Goal: Transaction & Acquisition: Book appointment/travel/reservation

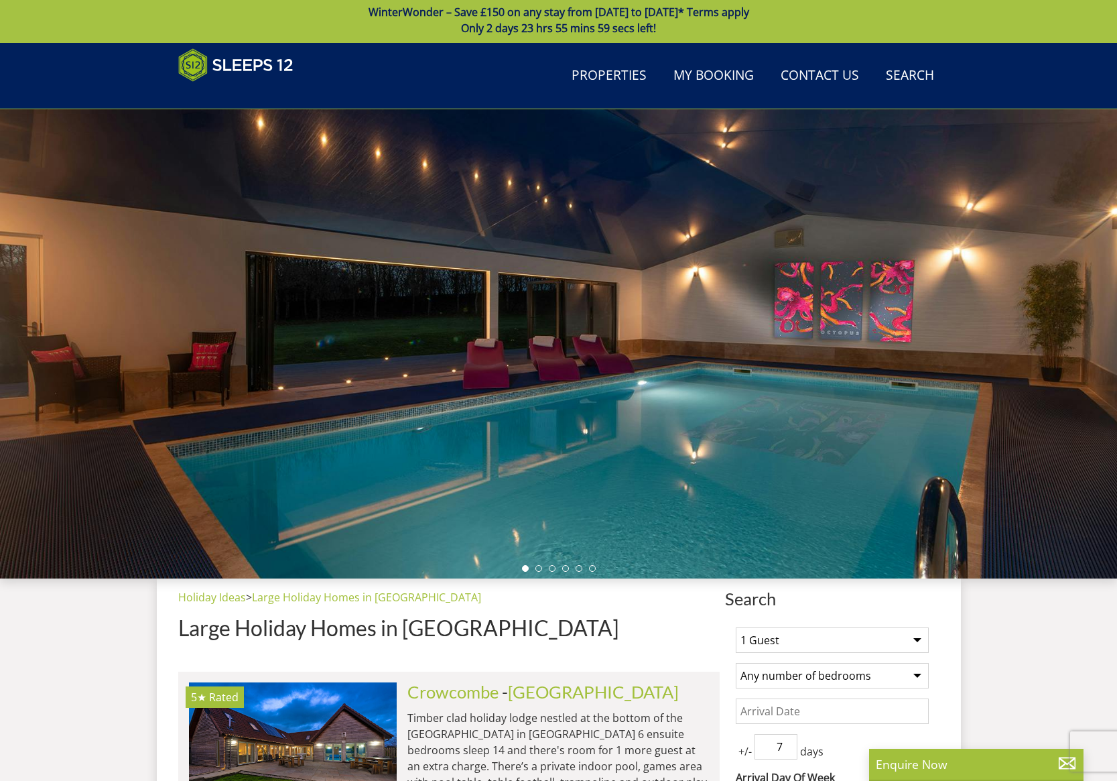
scroll to position [254, 0]
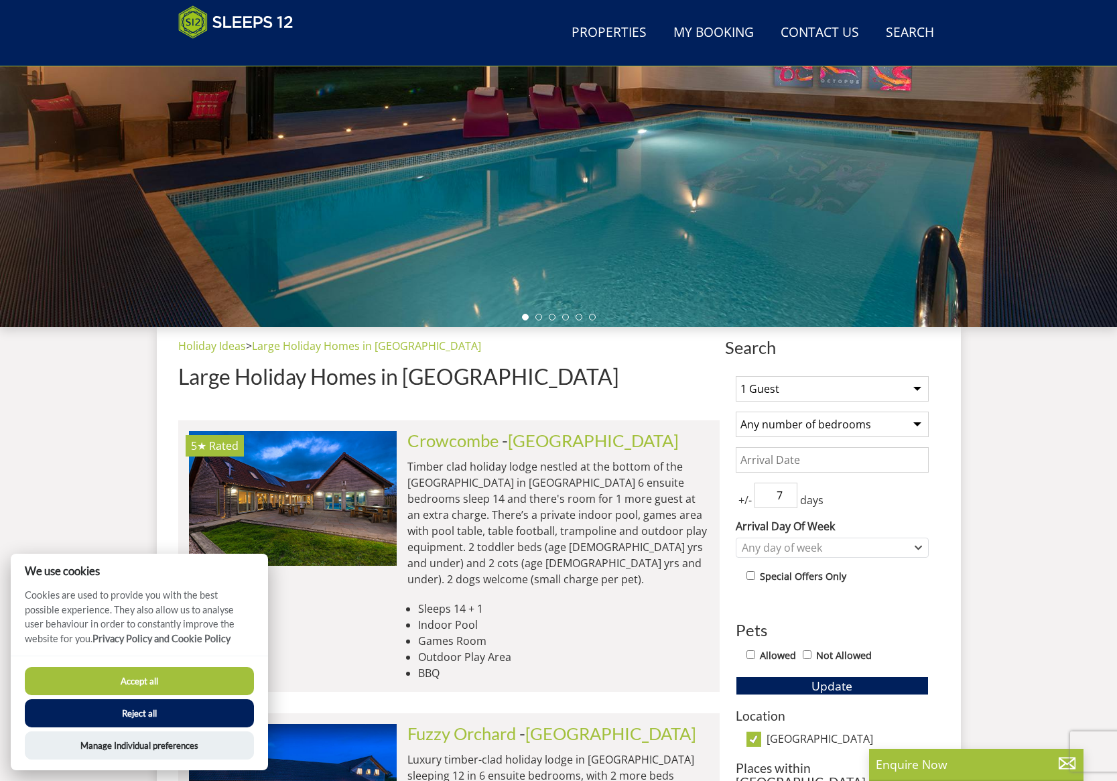
select select "9"
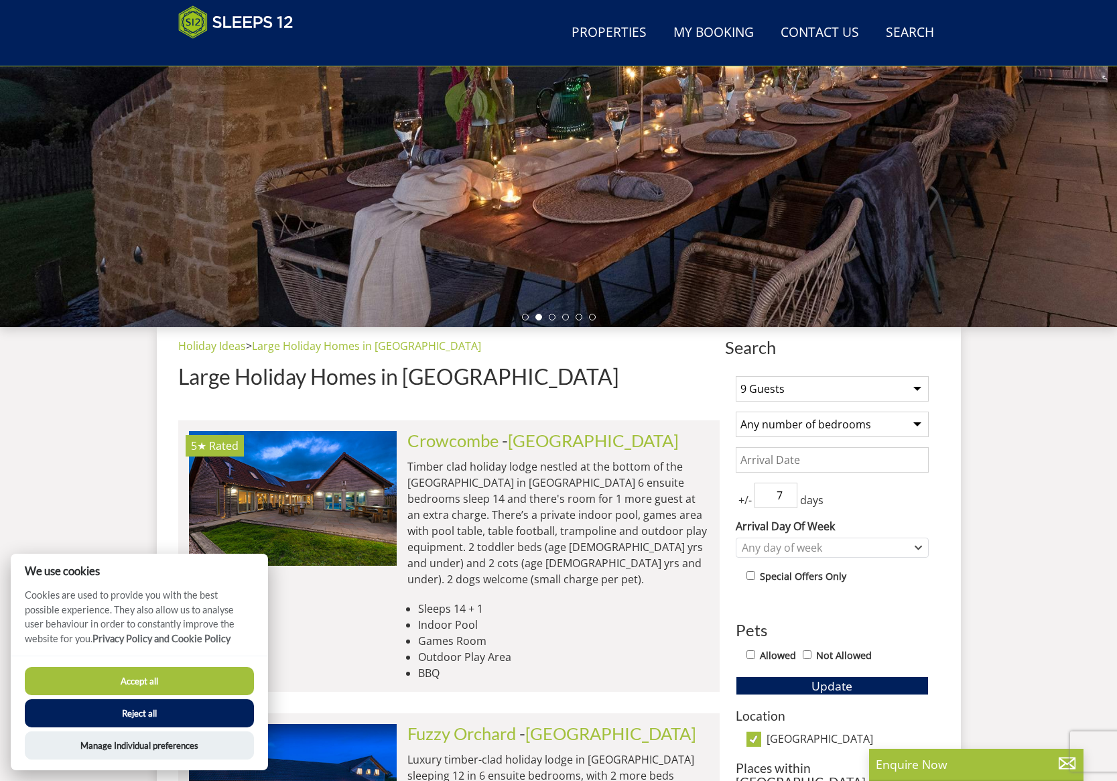
select select "6"
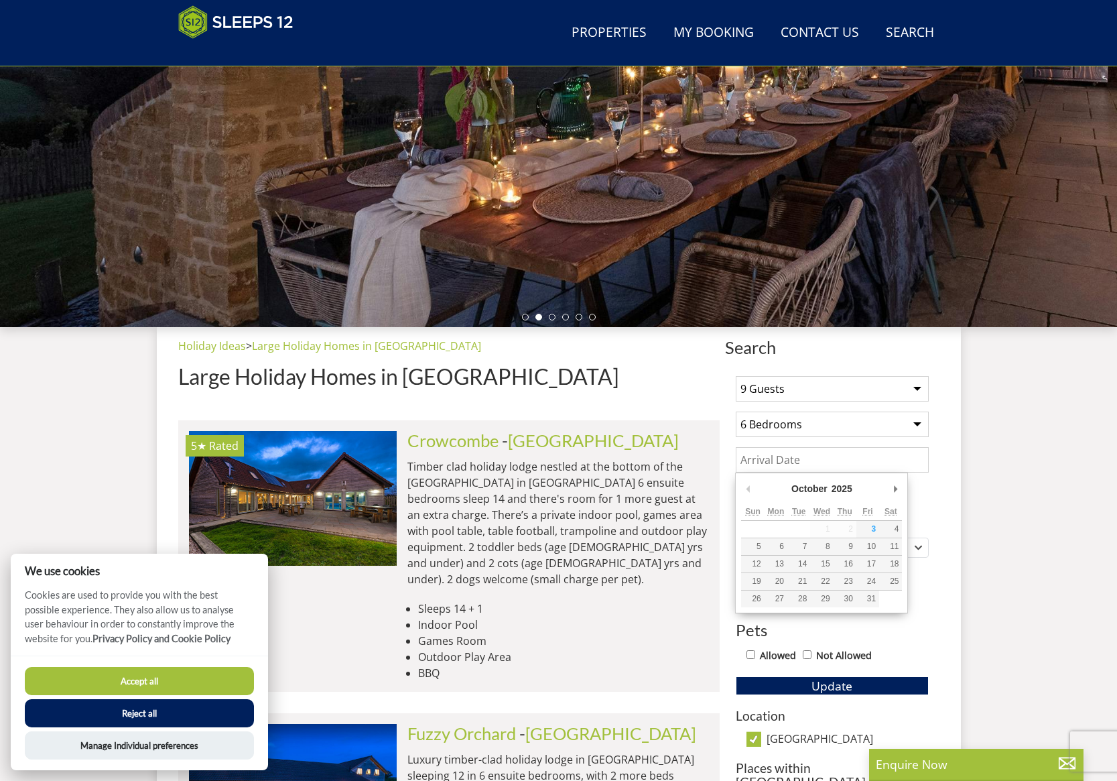
click at [781, 458] on input "Date" at bounding box center [832, 459] width 193 height 25
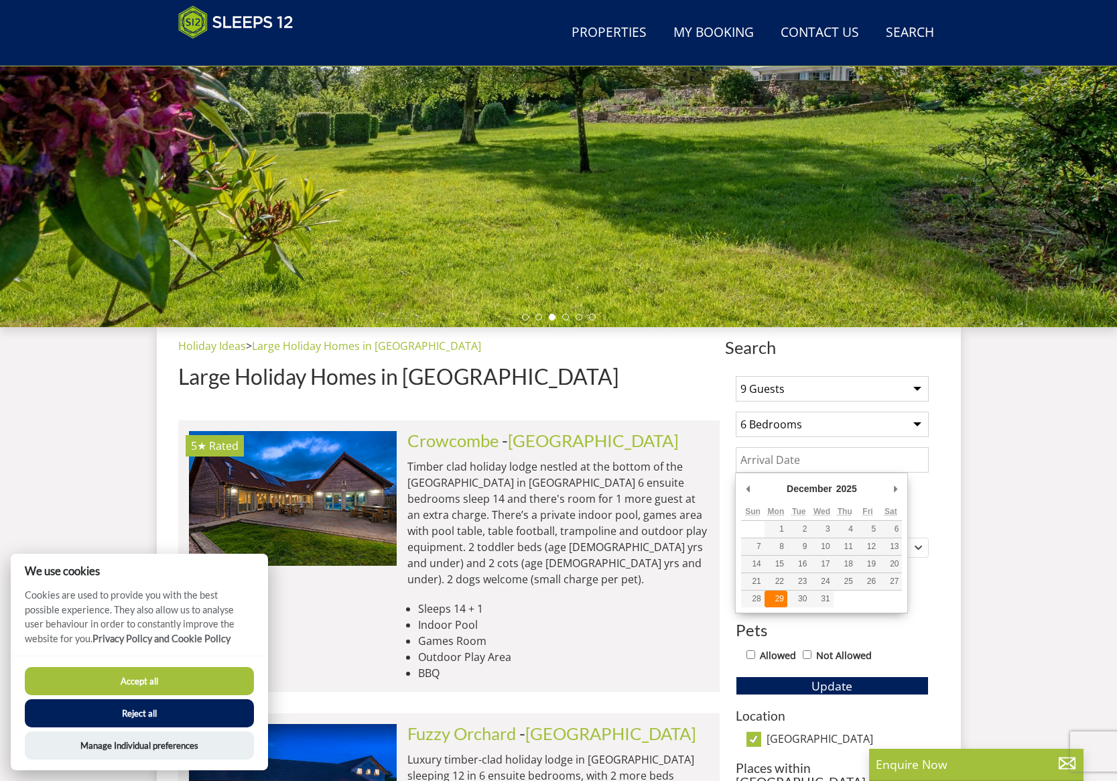
type input "[DATE]"
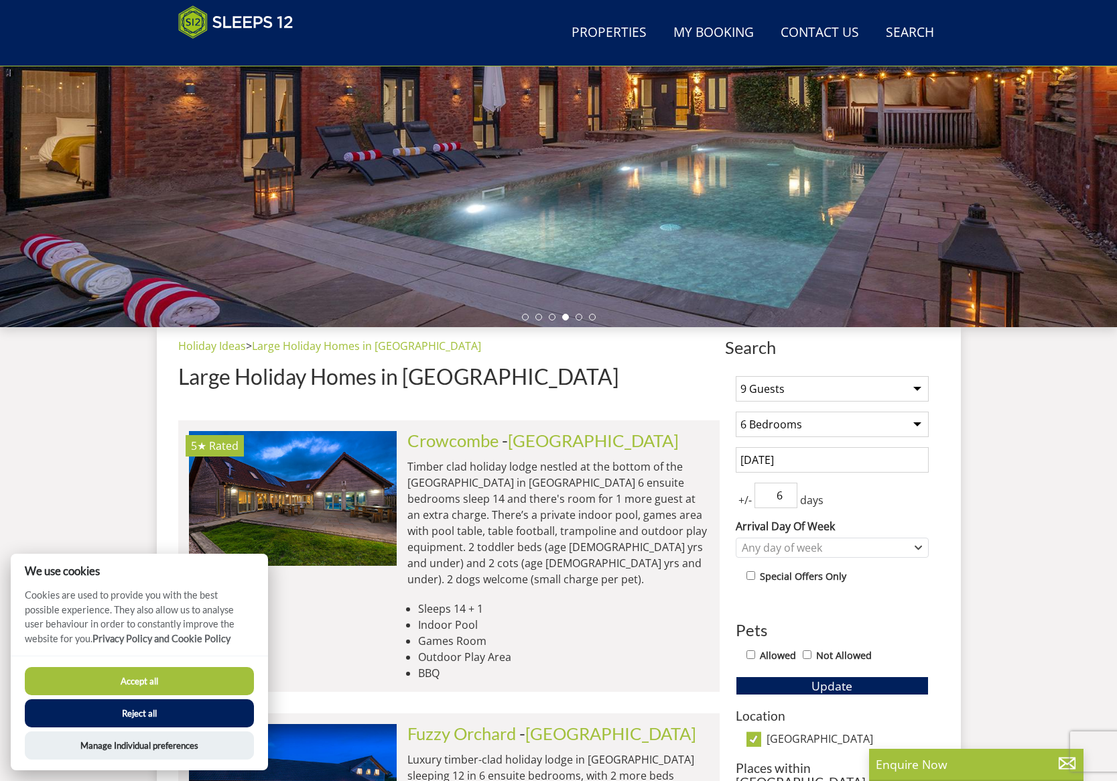
click at [790, 499] on input "6" at bounding box center [776, 495] width 43 height 25
click at [790, 499] on input "5" at bounding box center [776, 495] width 43 height 25
click at [790, 499] on input "4" at bounding box center [776, 495] width 43 height 25
click at [790, 499] on input "3" at bounding box center [776, 495] width 43 height 25
type input "4"
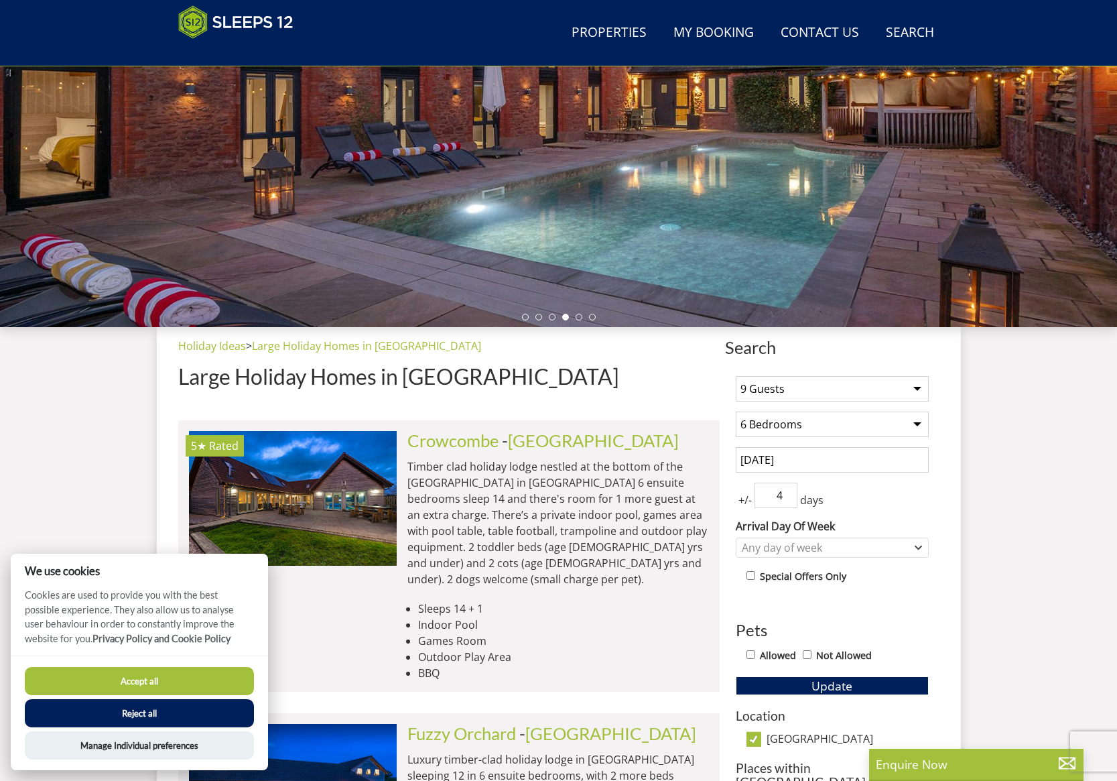
click at [788, 491] on input "4" at bounding box center [776, 495] width 43 height 25
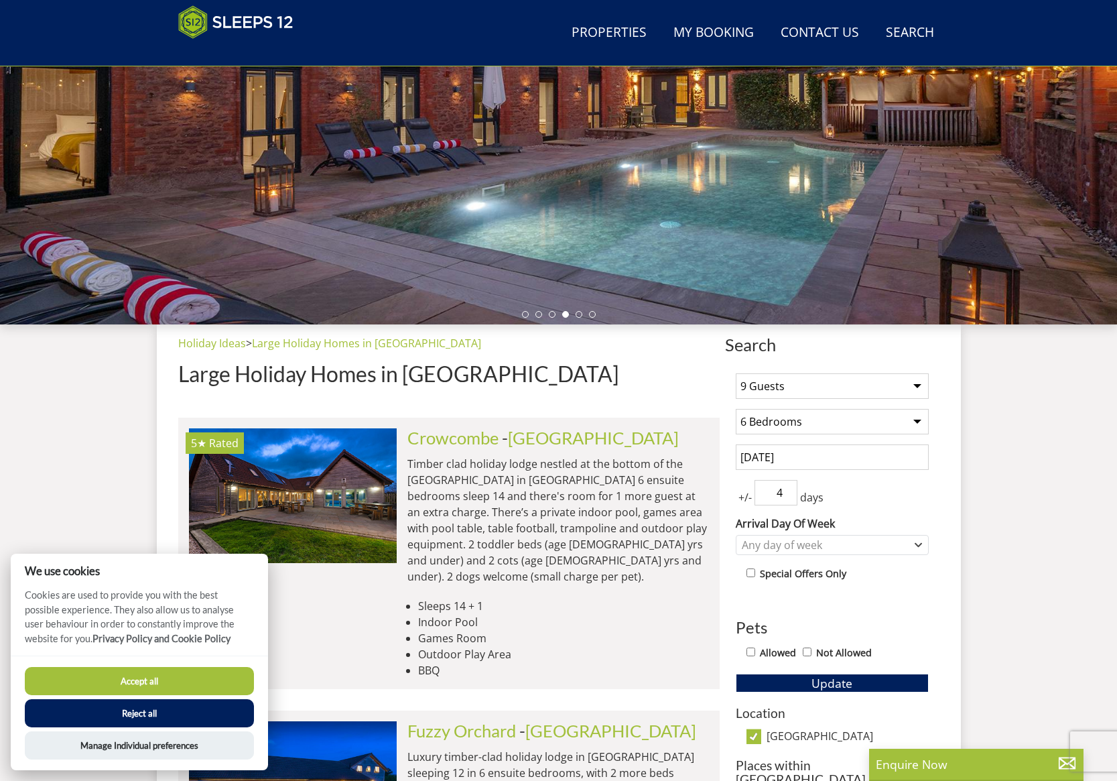
scroll to position [274, 0]
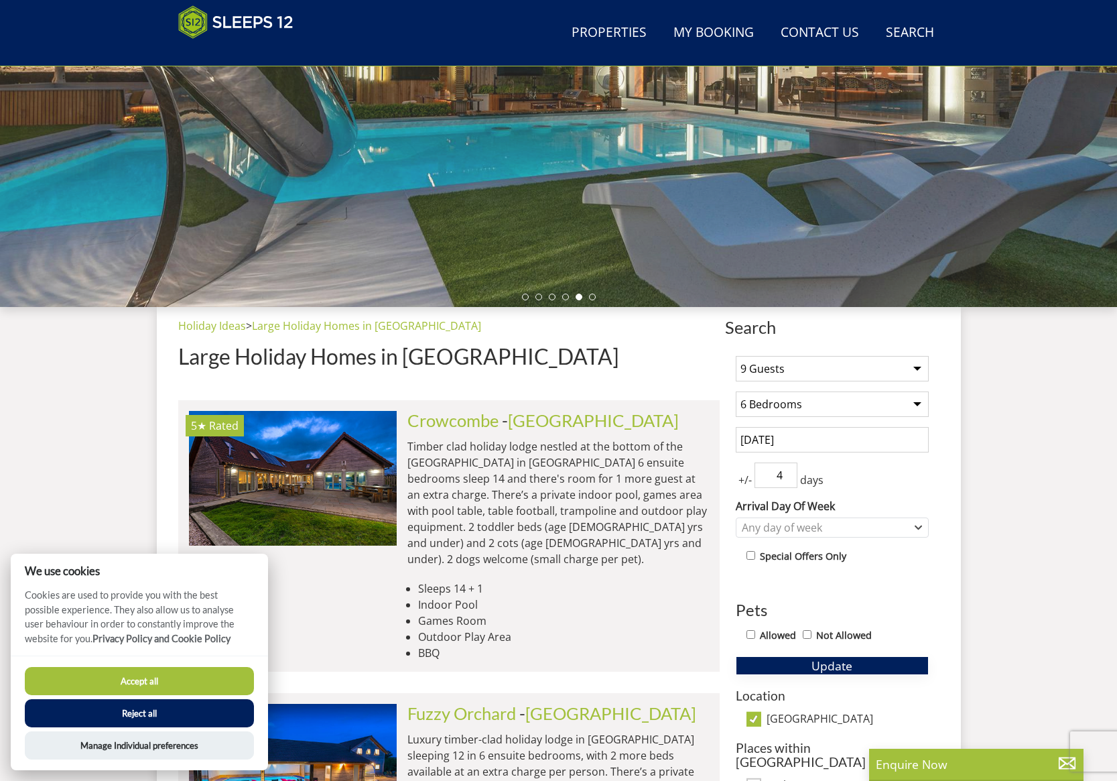
click at [827, 662] on span "Update" at bounding box center [832, 665] width 41 height 16
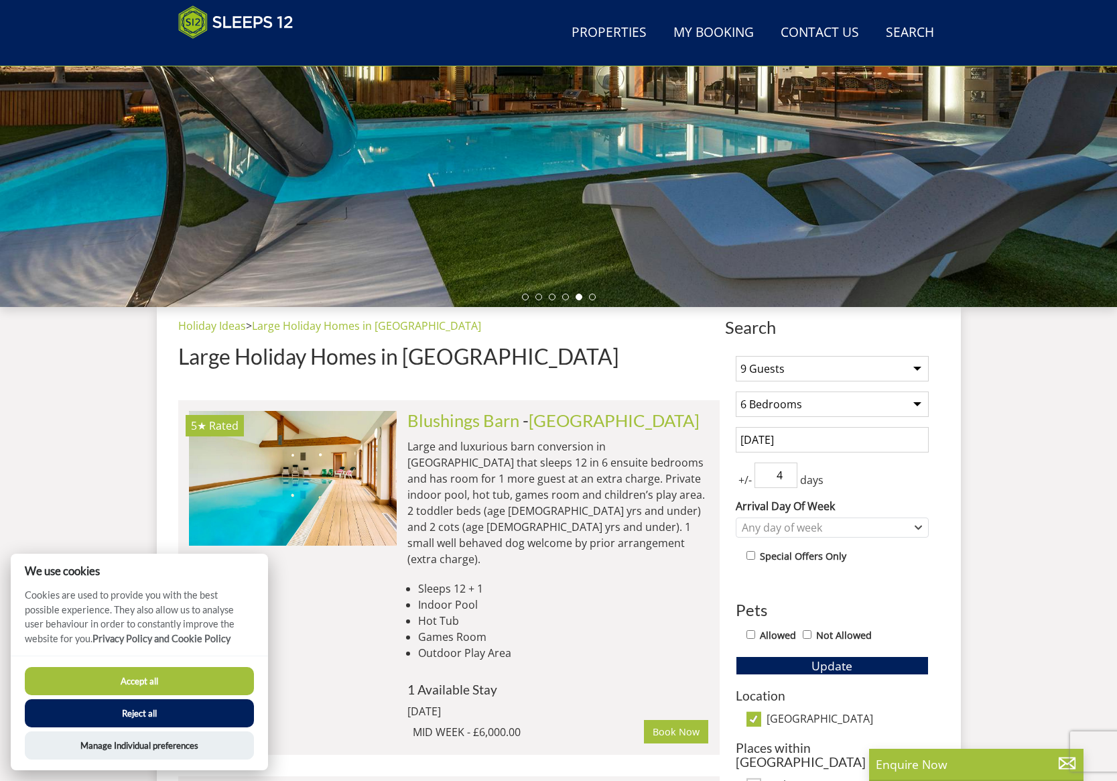
click at [168, 684] on button "Accept all" at bounding box center [139, 681] width 229 height 28
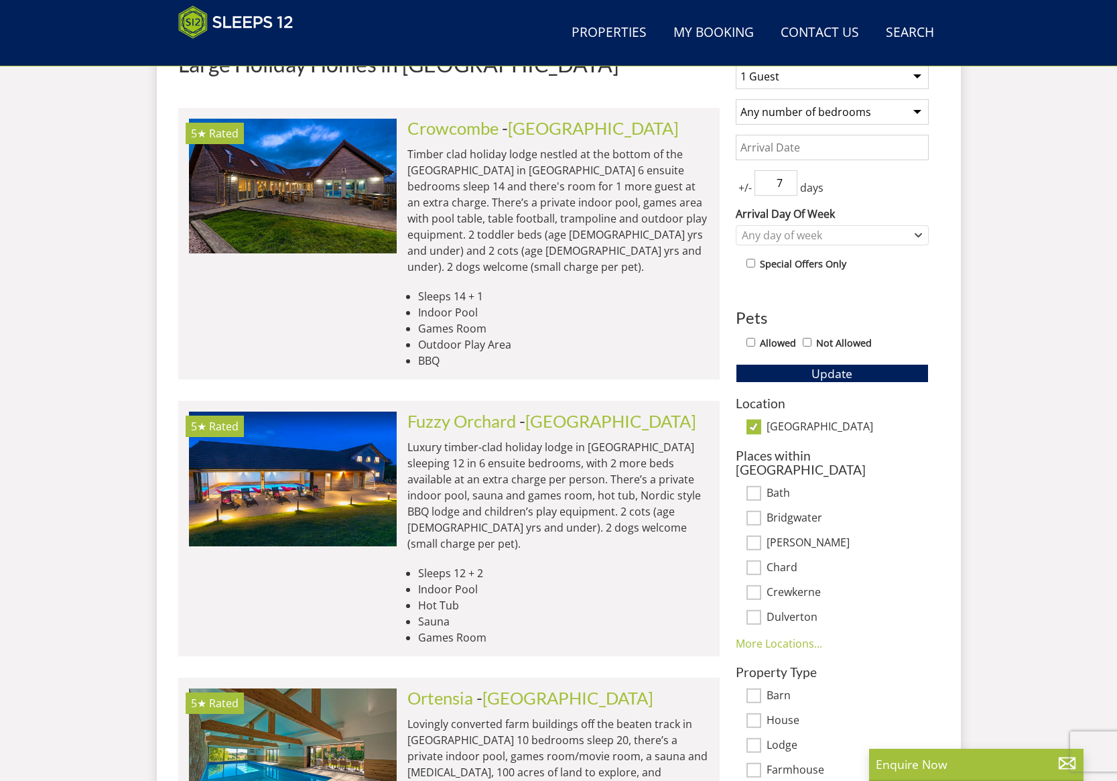
scroll to position [313, 0]
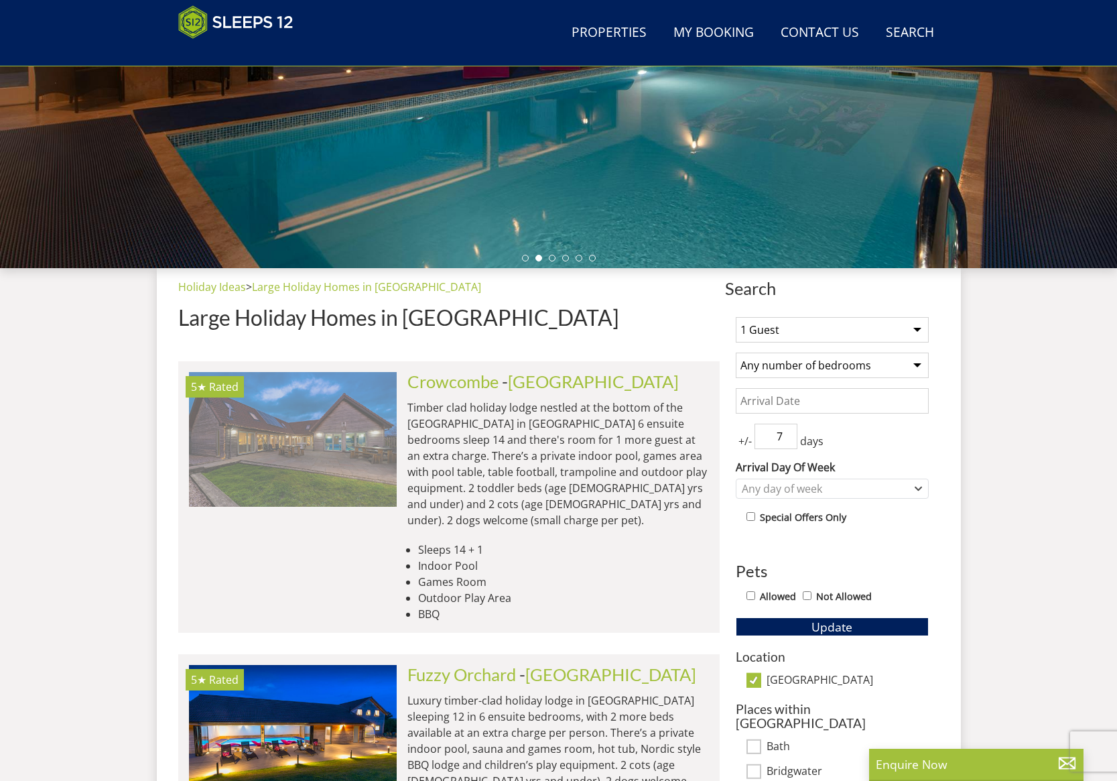
click at [325, 458] on img at bounding box center [293, 439] width 208 height 134
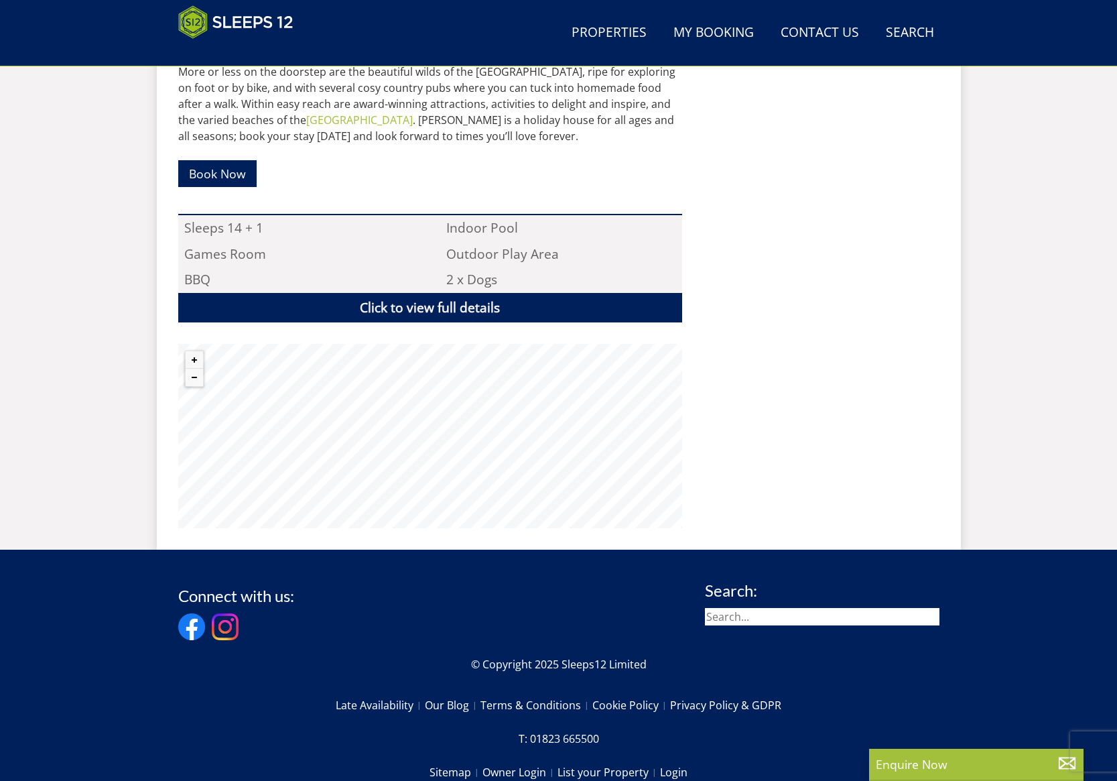
scroll to position [518, 0]
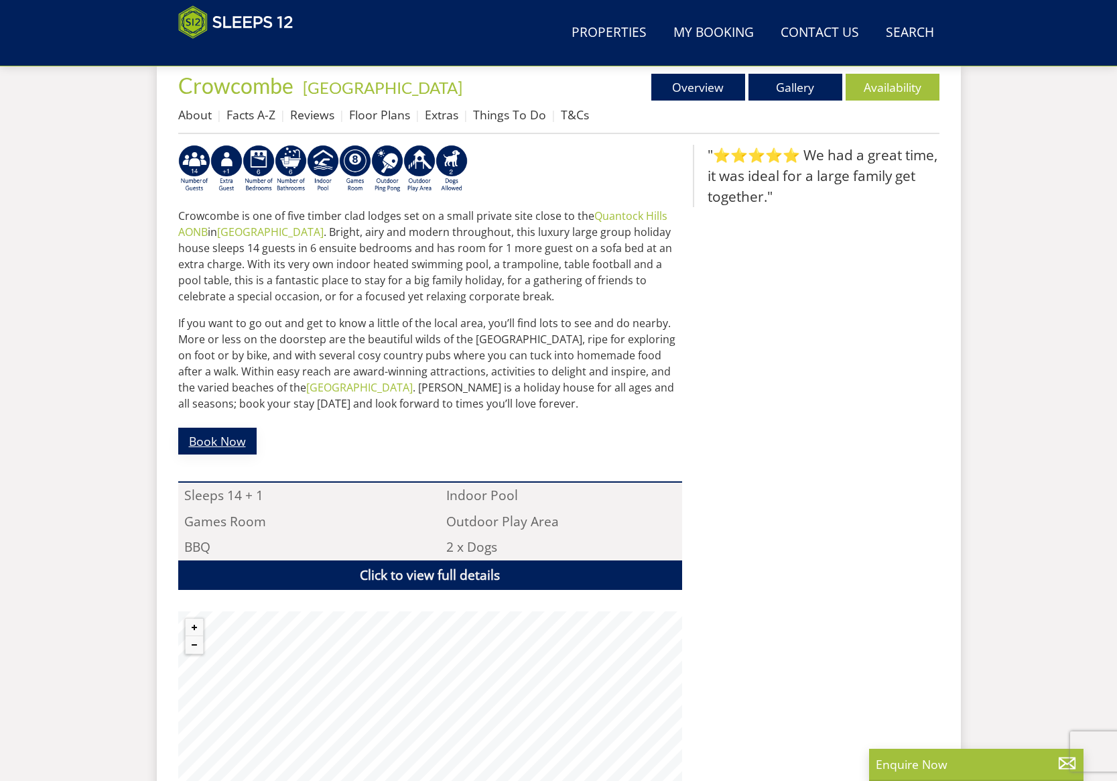
click at [234, 443] on link "Book Now" at bounding box center [217, 441] width 78 height 26
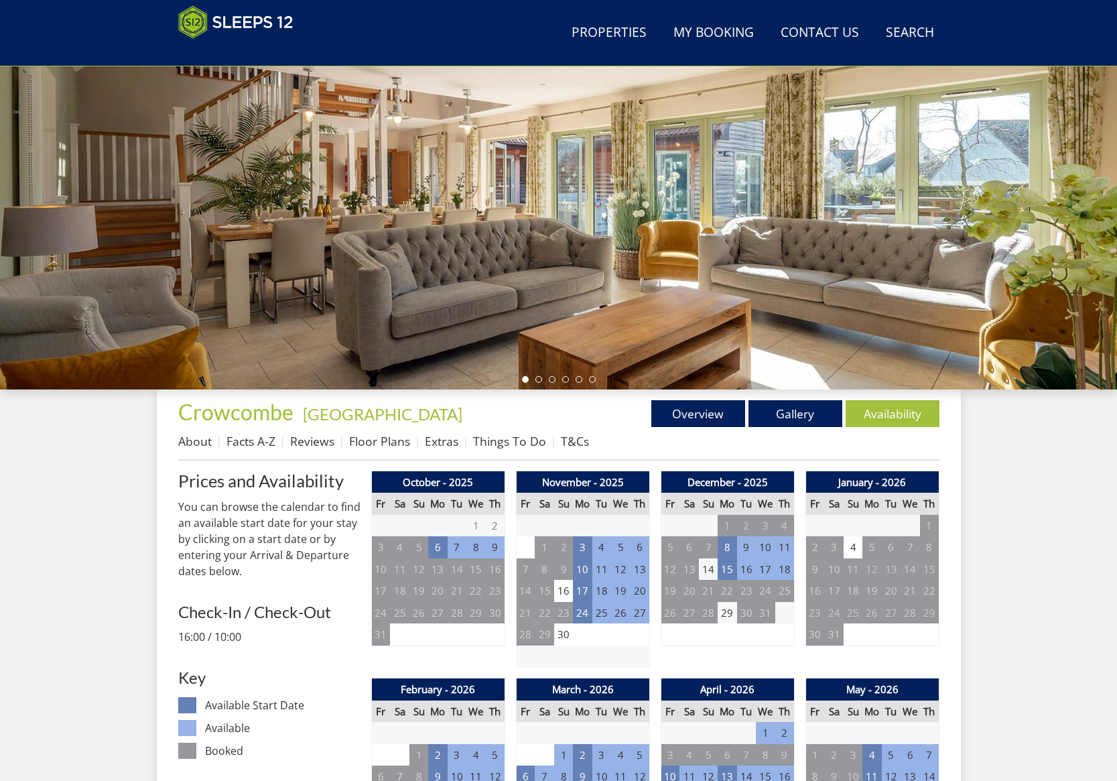
scroll to position [348, 0]
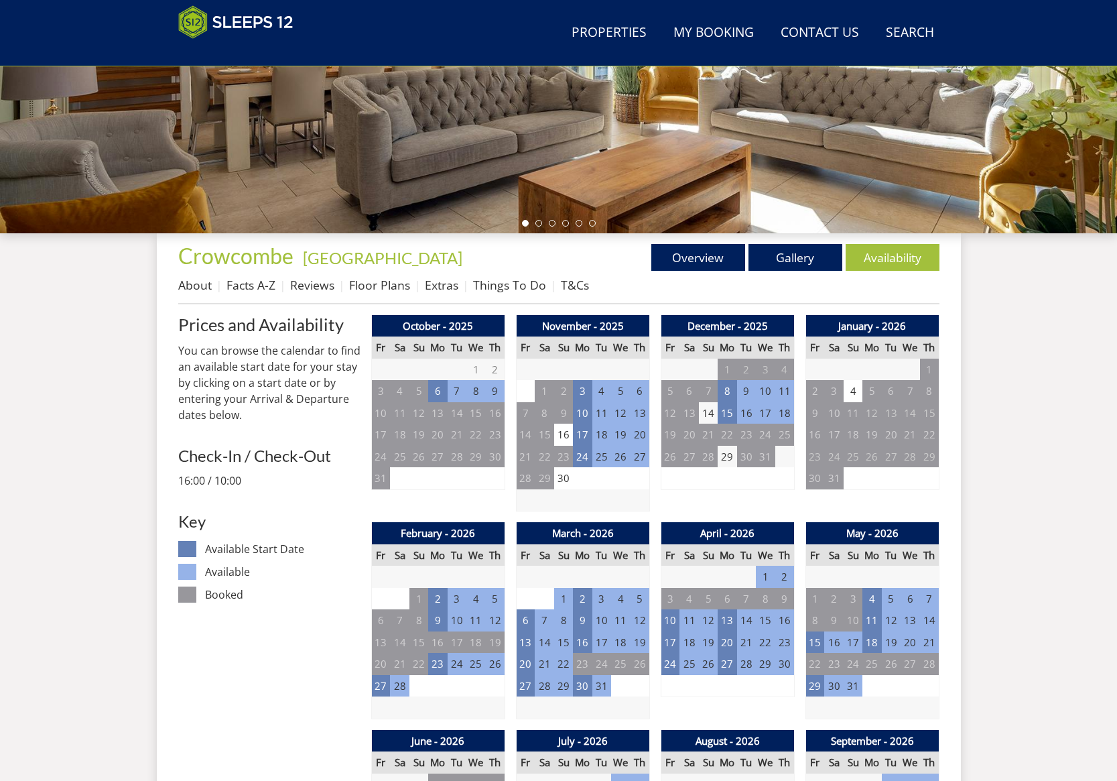
click at [727, 455] on td "29" at bounding box center [727, 457] width 19 height 22
click at [730, 457] on td "29" at bounding box center [727, 457] width 19 height 22
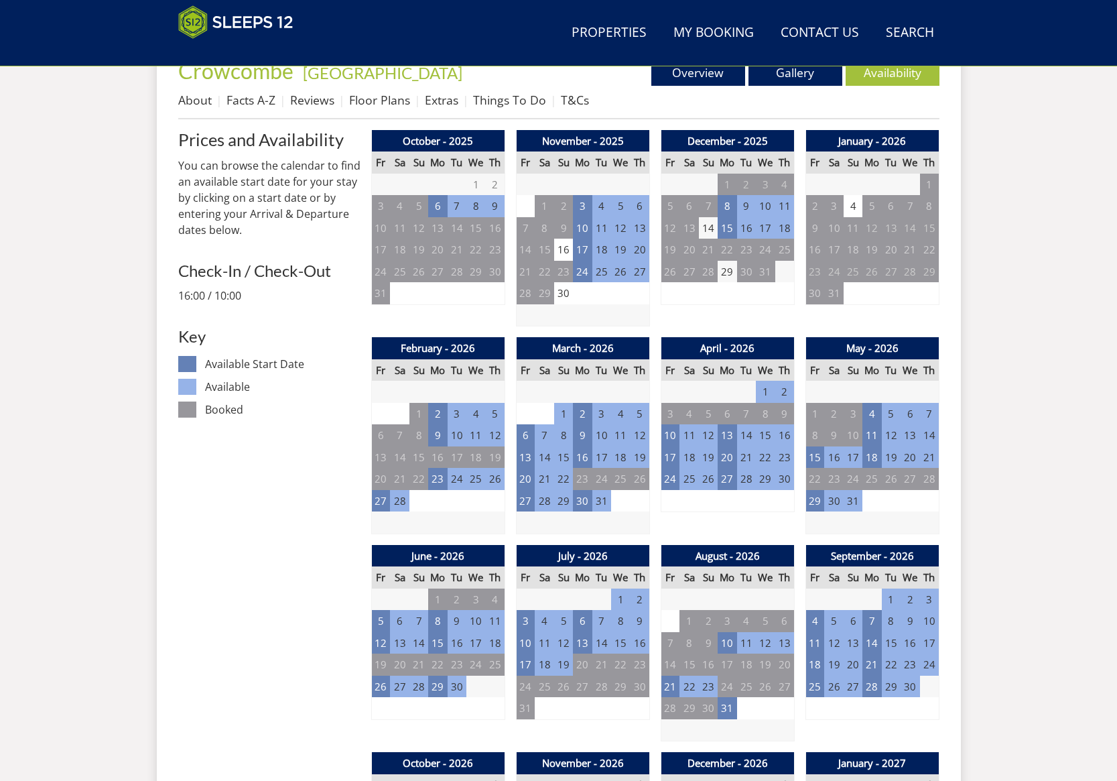
scroll to position [489, 0]
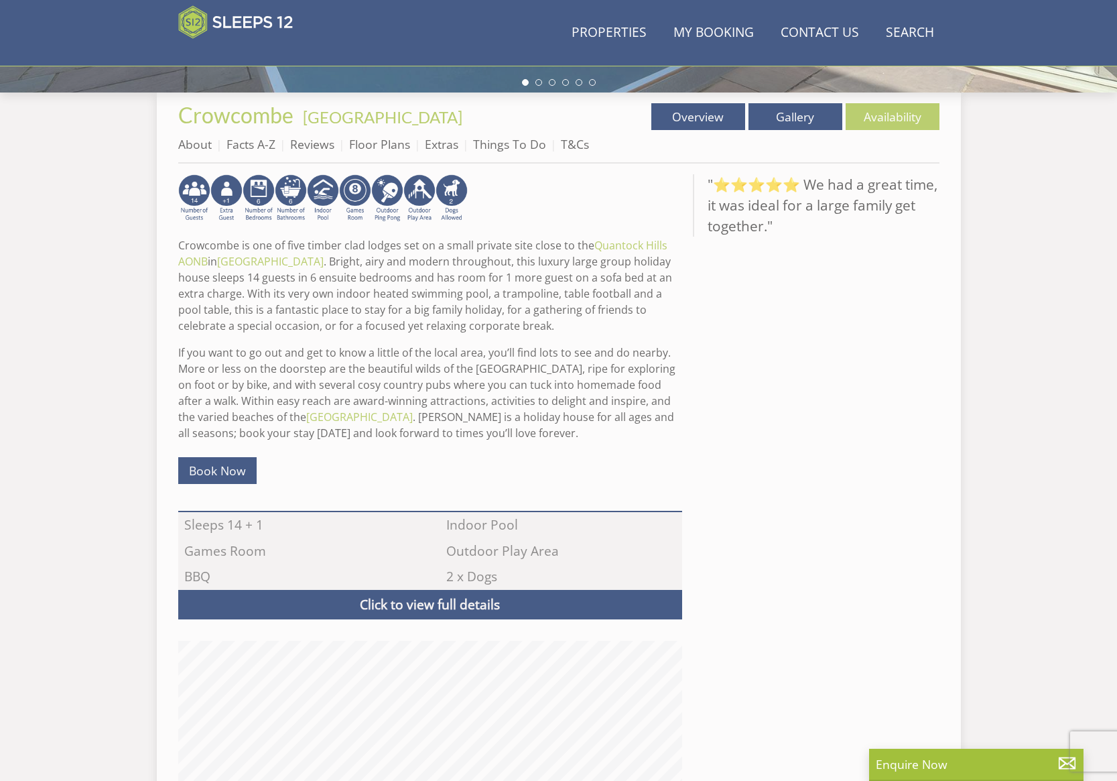
scroll to position [518, 0]
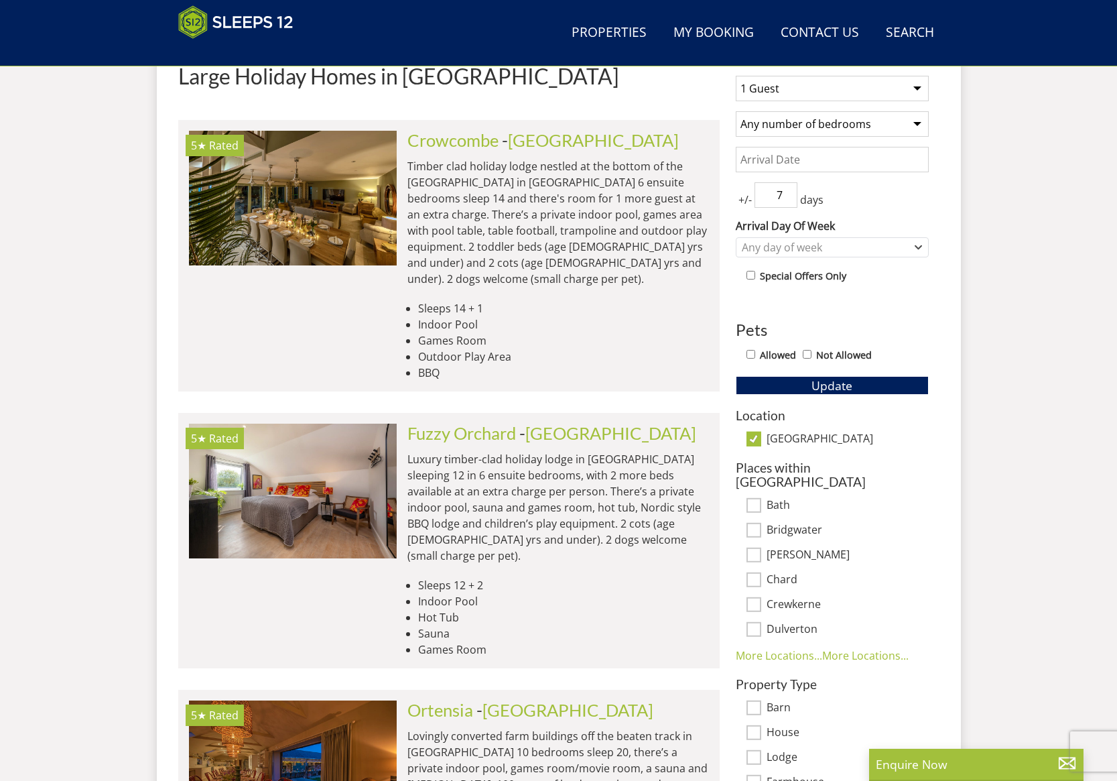
scroll to position [557, 0]
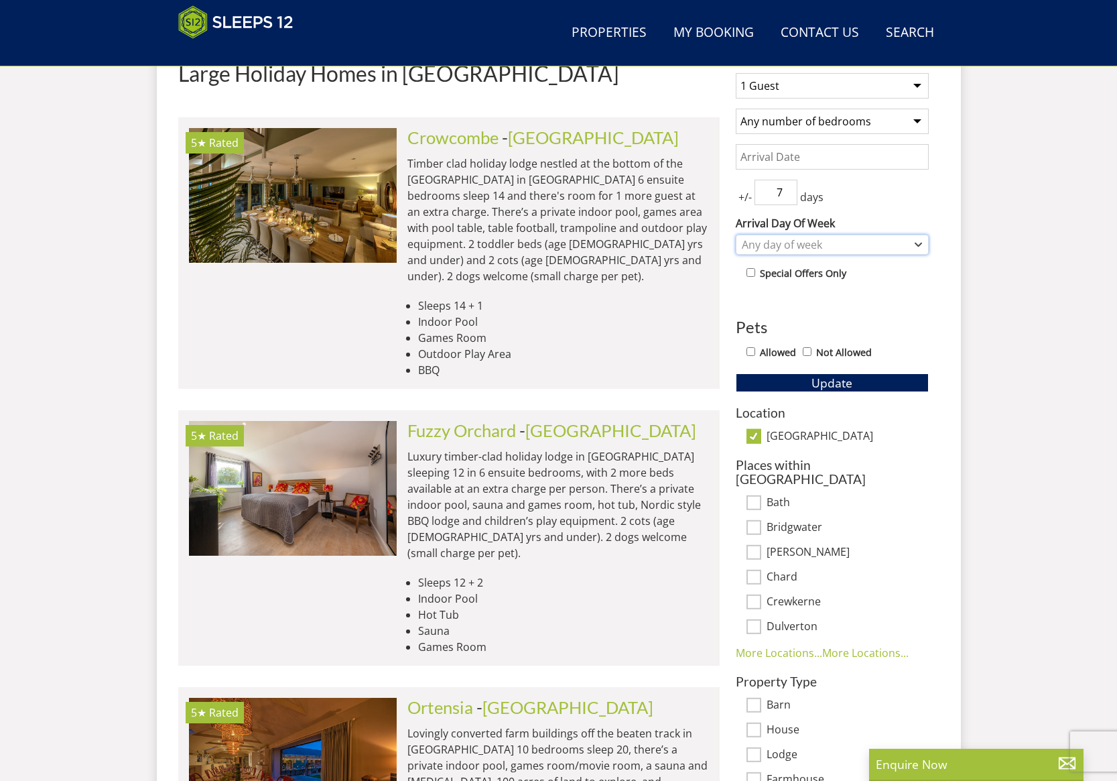
click at [796, 244] on div "Any day of week" at bounding box center [826, 244] width 174 height 15
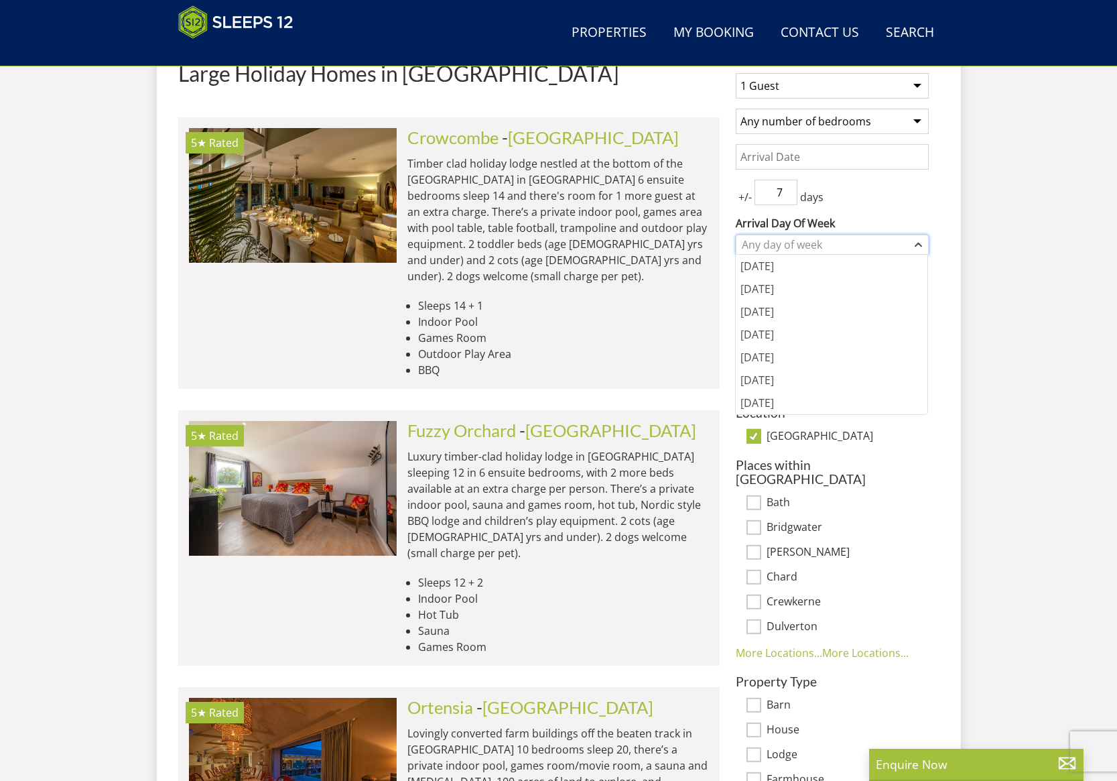
click at [796, 244] on div "Any day of week" at bounding box center [826, 244] width 174 height 15
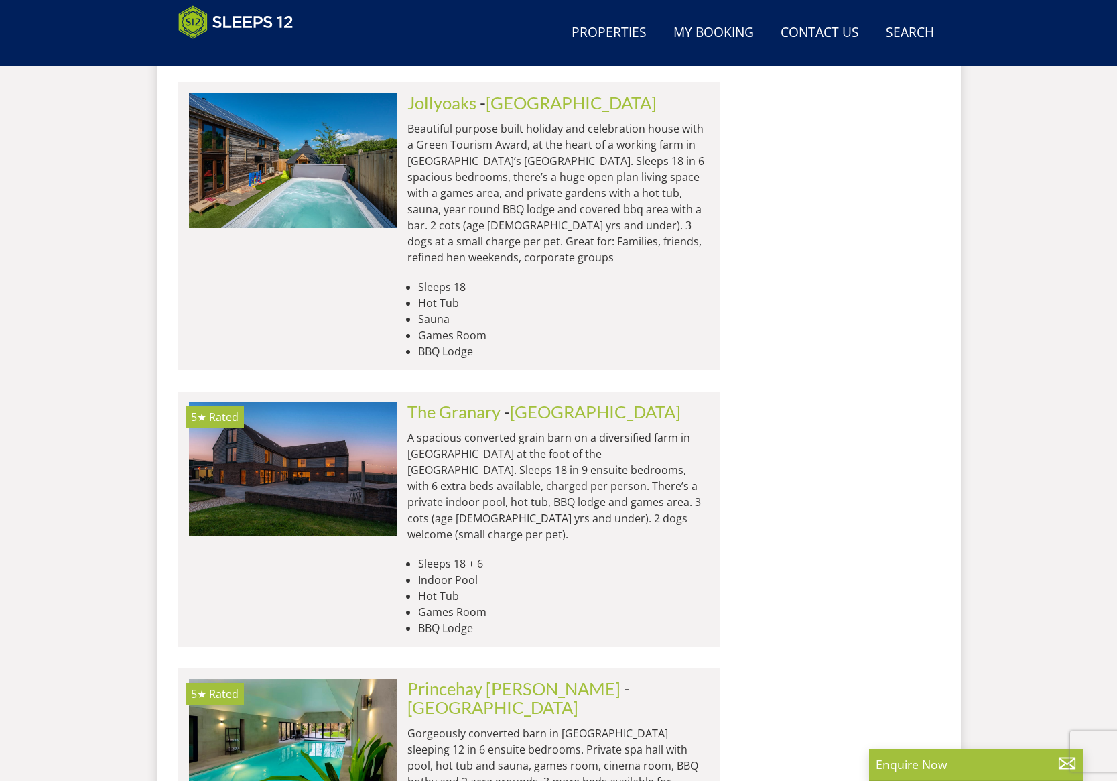
scroll to position [2637, 0]
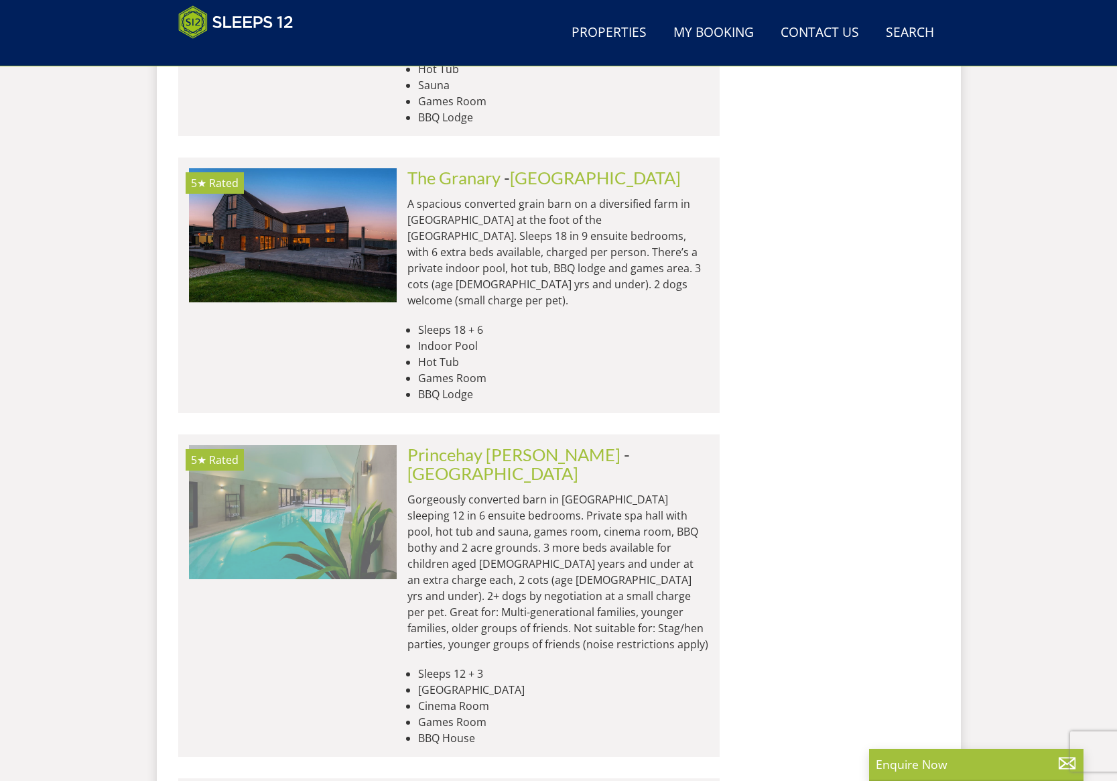
click at [323, 445] on img at bounding box center [293, 512] width 208 height 134
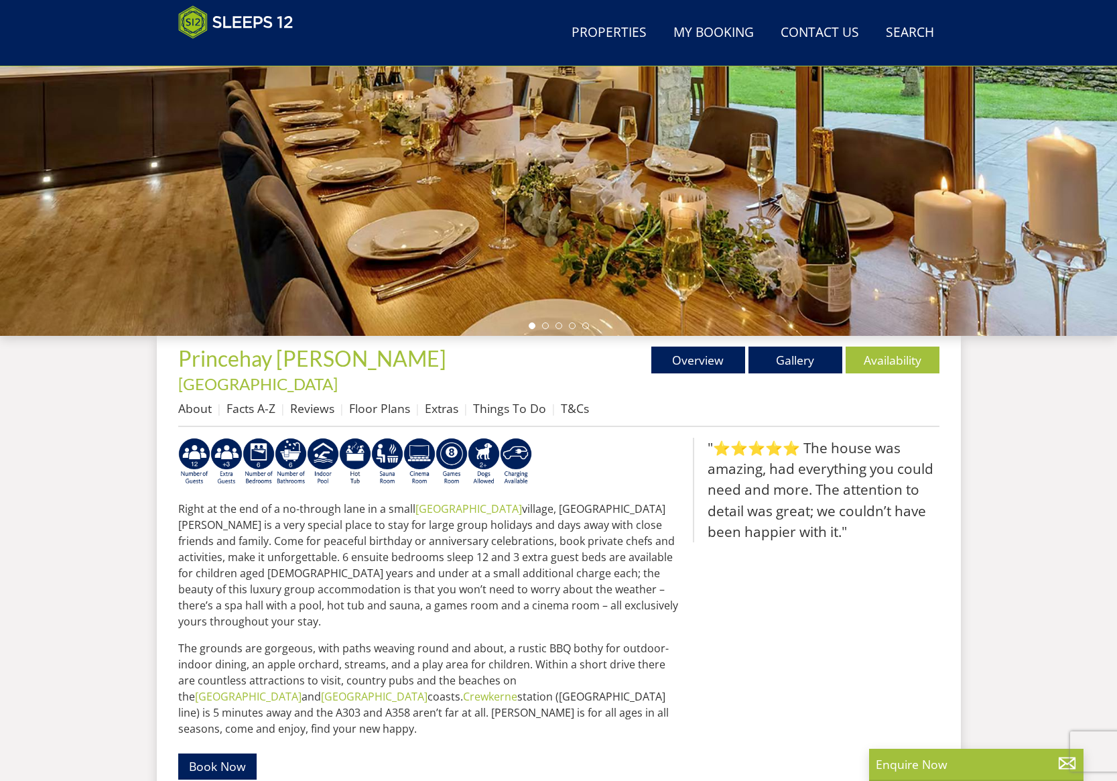
scroll to position [401, 0]
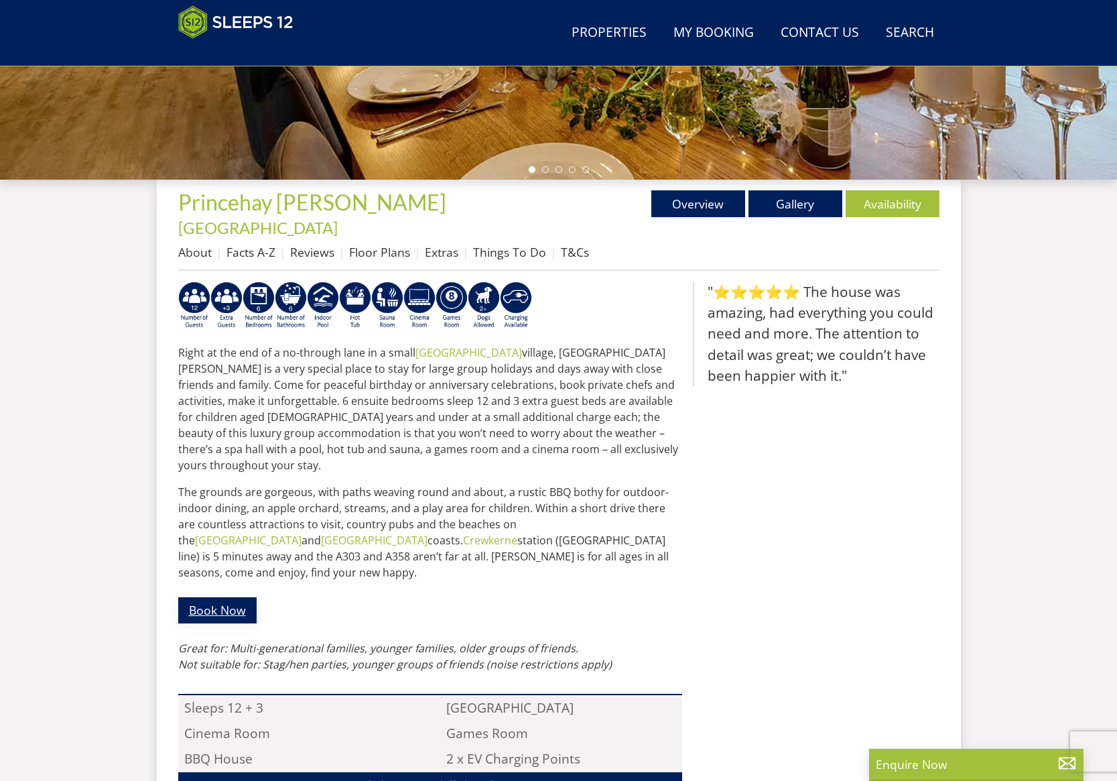
click at [237, 597] on link "Book Now" at bounding box center [217, 610] width 78 height 26
